Goal: Navigation & Orientation: Find specific page/section

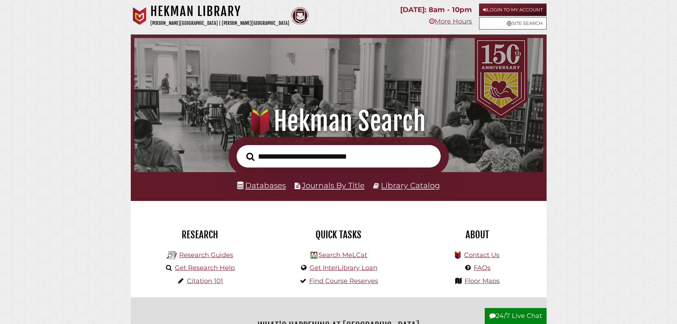
scroll to position [135, 405]
type input "**********"
click at [243, 150] on button "Search" at bounding box center [250, 156] width 15 height 13
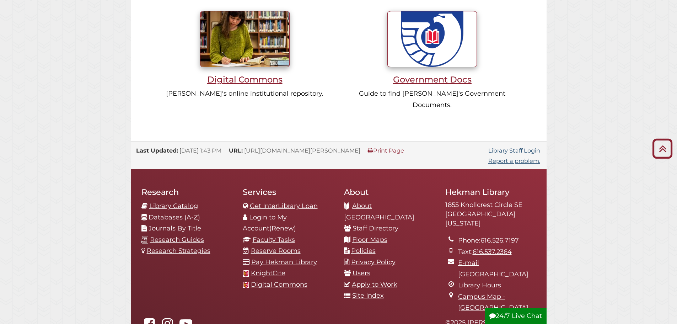
scroll to position [724, 0]
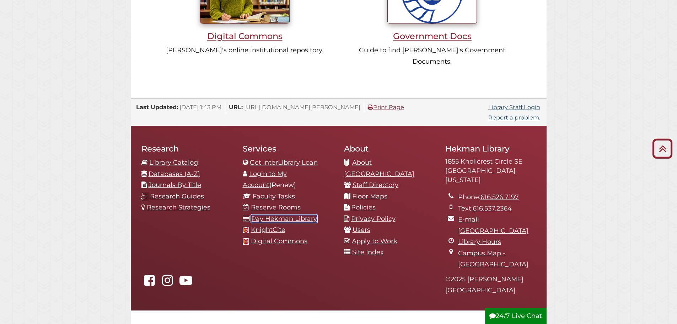
click at [308, 215] on link "Pay Hekman Library" at bounding box center [284, 219] width 66 height 8
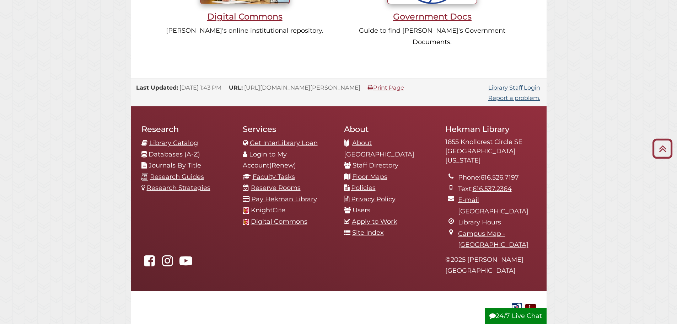
scroll to position [135, 405]
click at [256, 195] on link "Pay Hekman Library" at bounding box center [284, 199] width 66 height 8
